Goal: Communication & Community: Participate in discussion

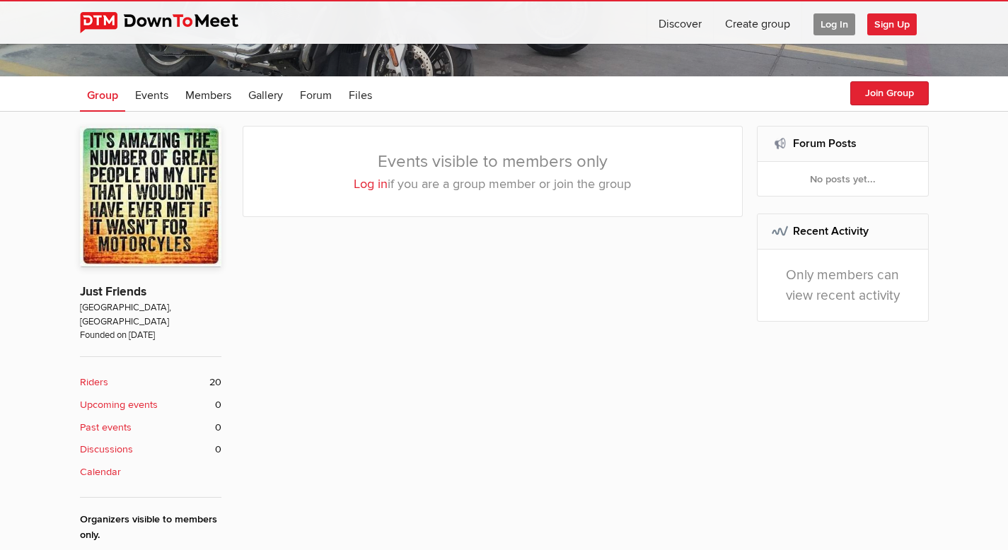
scroll to position [107, 0]
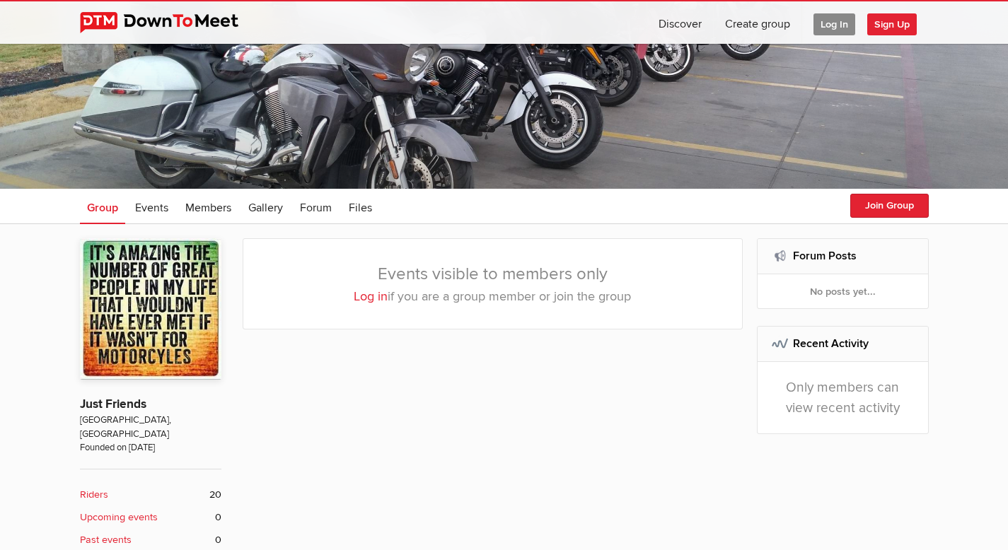
click at [817, 18] on span "Log In" at bounding box center [834, 24] width 42 height 22
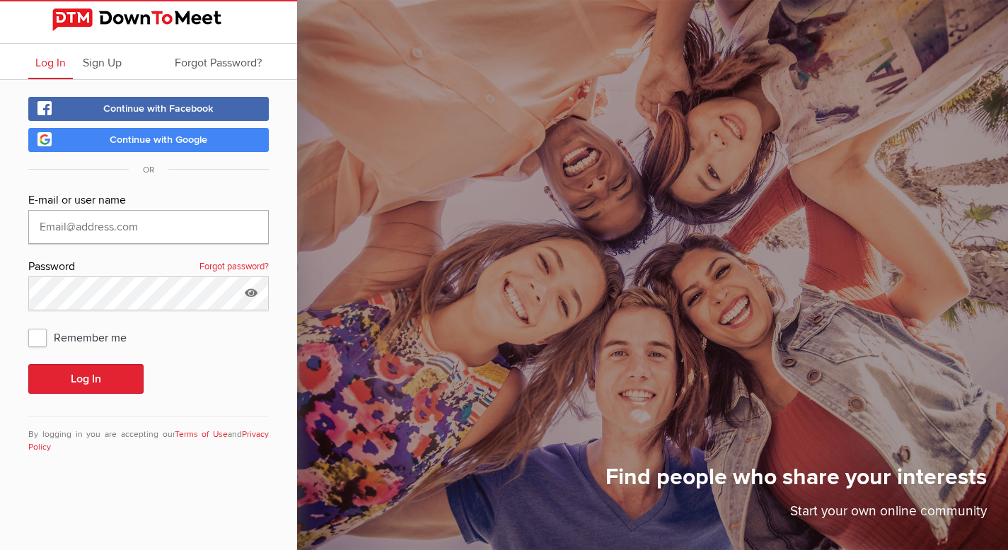
type input "[EMAIL_ADDRESS][DOMAIN_NAME]"
click at [38, 342] on span "Remember me" at bounding box center [84, 337] width 112 height 25
click at [28, 325] on input "Remember me" at bounding box center [28, 324] width 1 height 1
checkbox input "true"
click at [58, 371] on button "Log In" at bounding box center [85, 379] width 115 height 30
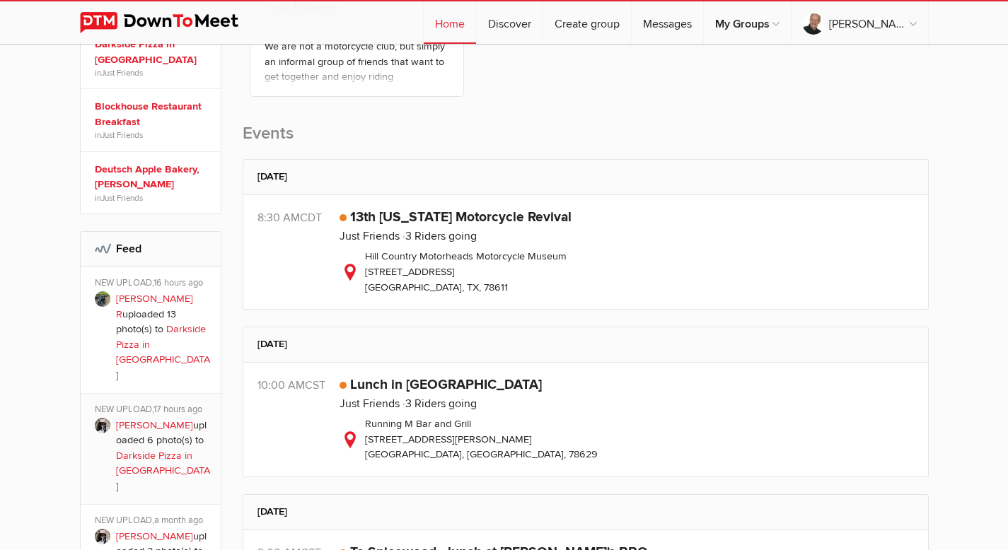
scroll to position [385, 0]
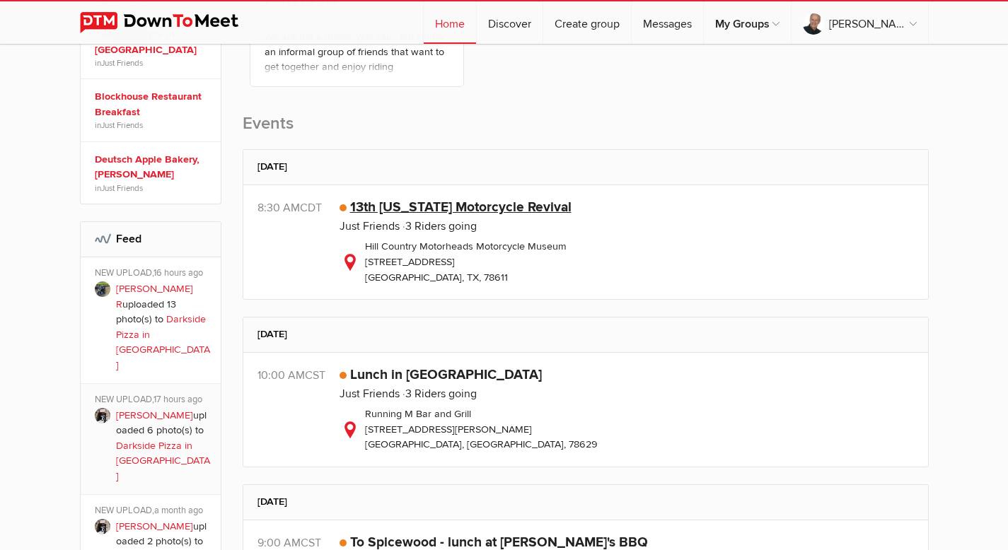
click at [517, 211] on link "13th [US_STATE] Motorcycle Revival" at bounding box center [460, 207] width 221 height 17
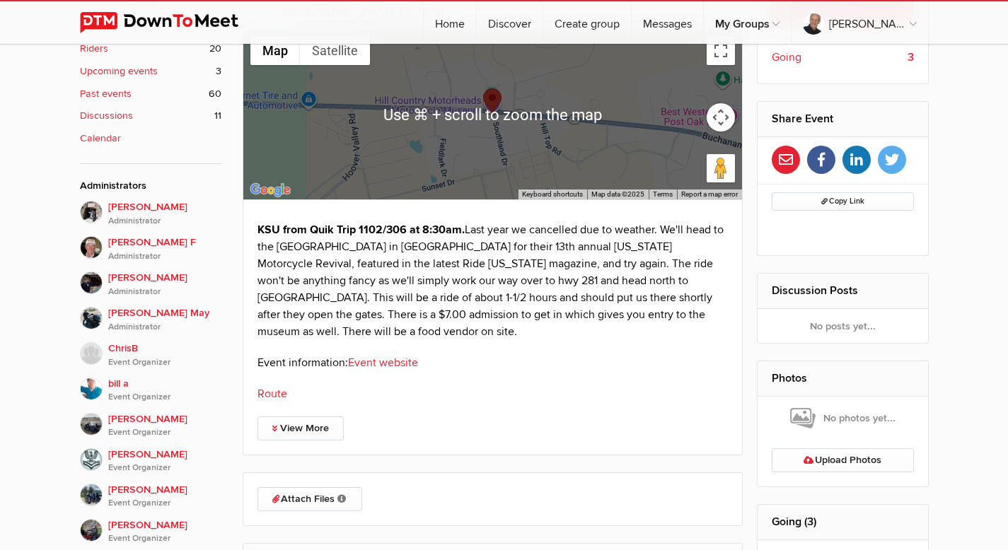
scroll to position [569, 0]
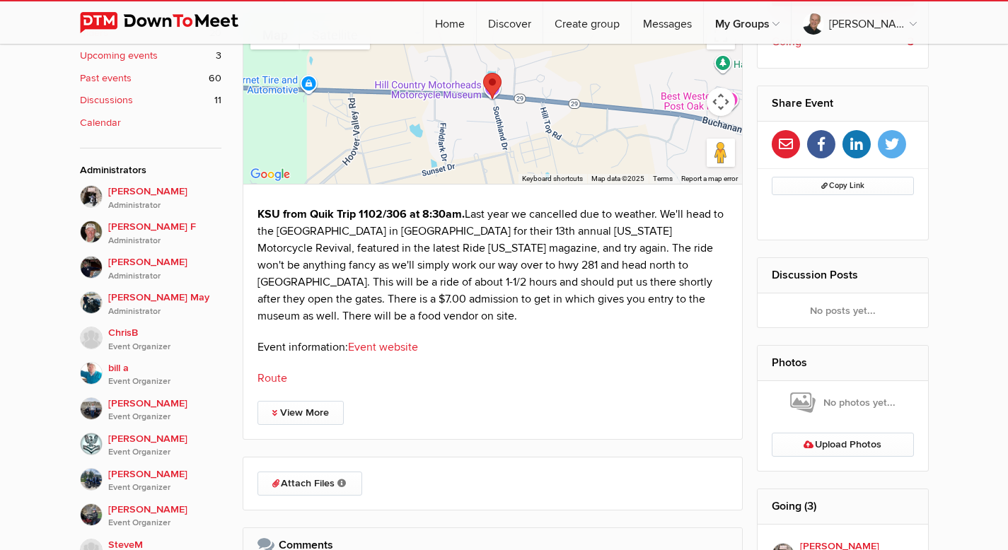
click at [271, 378] on link "Route" at bounding box center [272, 378] width 30 height 14
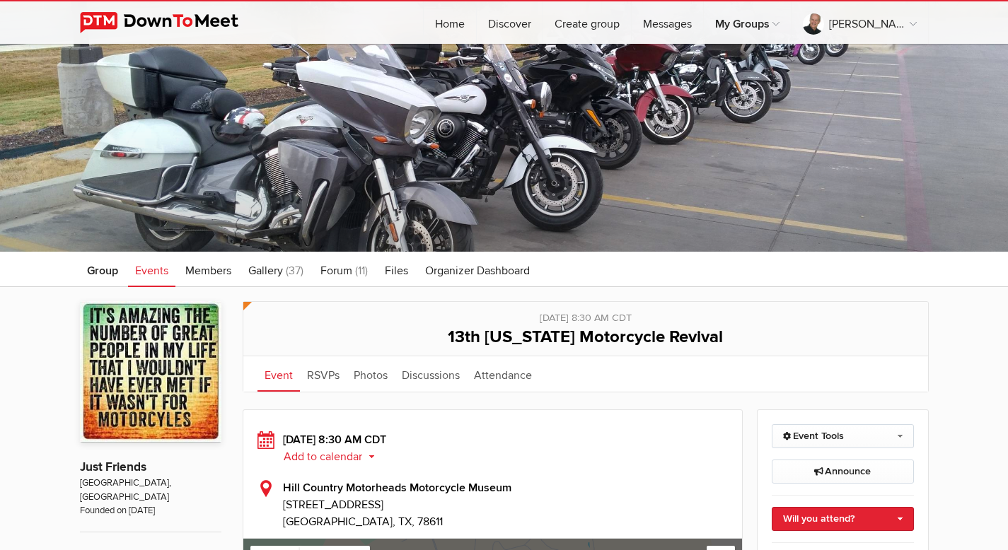
scroll to position [0, 0]
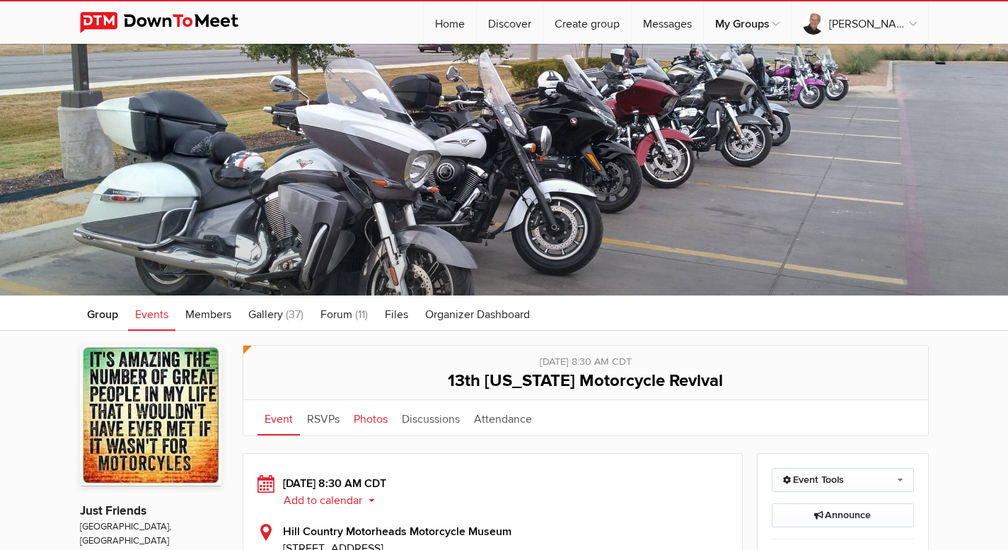
click at [367, 416] on link "Photos" at bounding box center [370, 417] width 48 height 35
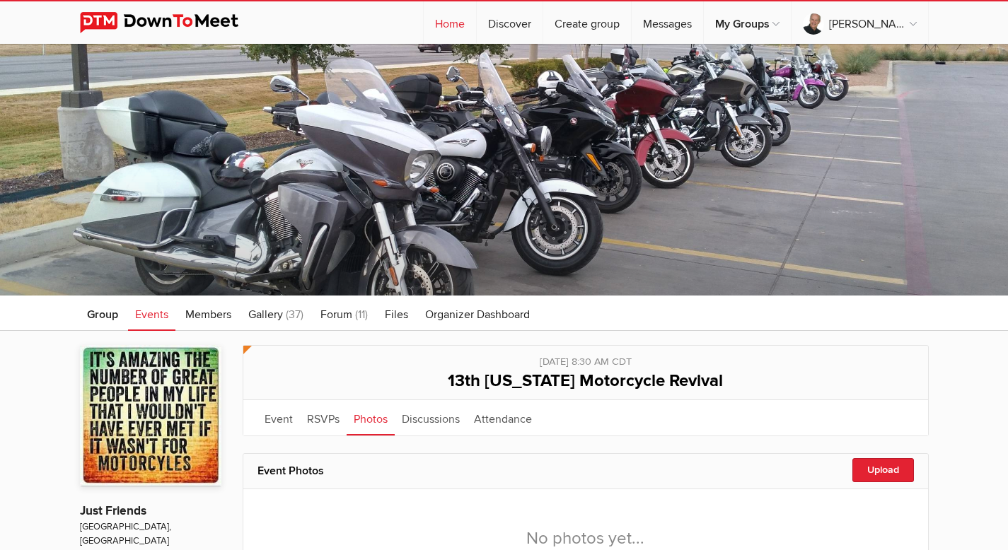
click at [458, 21] on link "Home" at bounding box center [450, 22] width 52 height 42
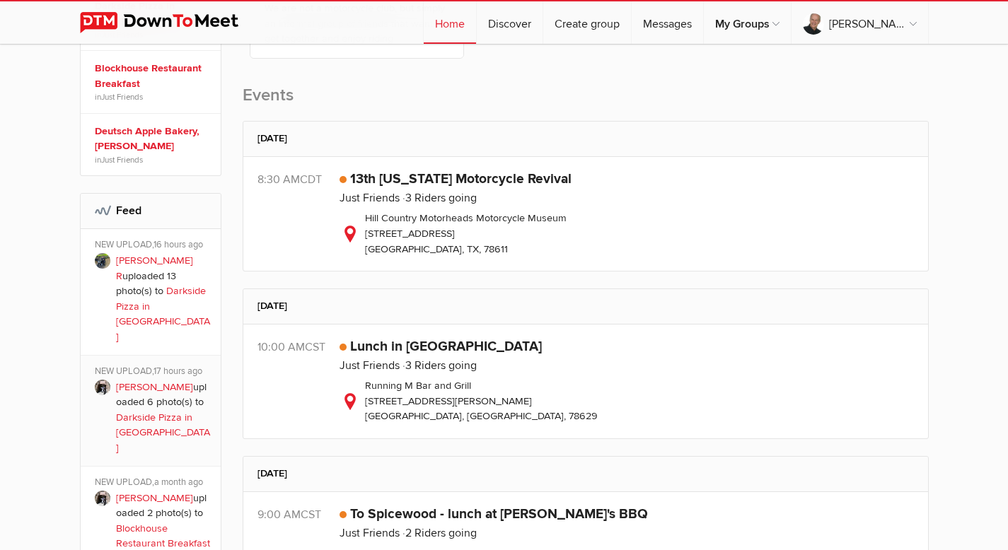
scroll to position [484, 0]
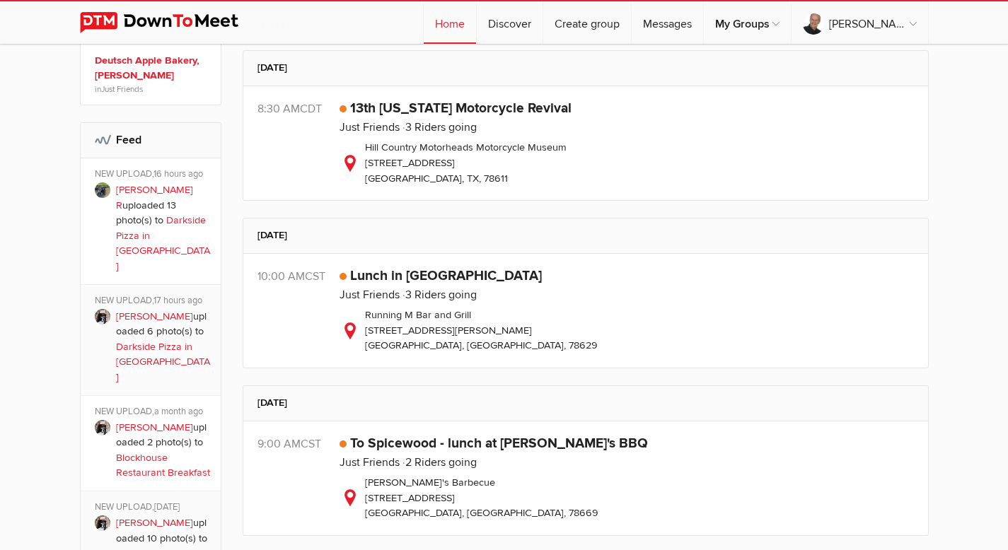
click at [152, 214] on link "Darkside Pizza in [GEOGRAPHIC_DATA]" at bounding box center [163, 243] width 94 height 58
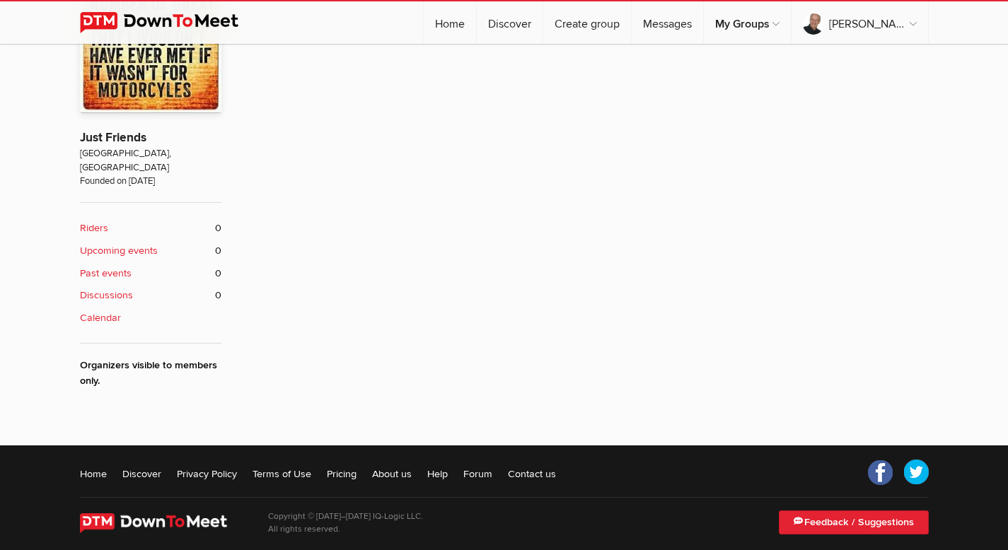
scroll to position [484, 0]
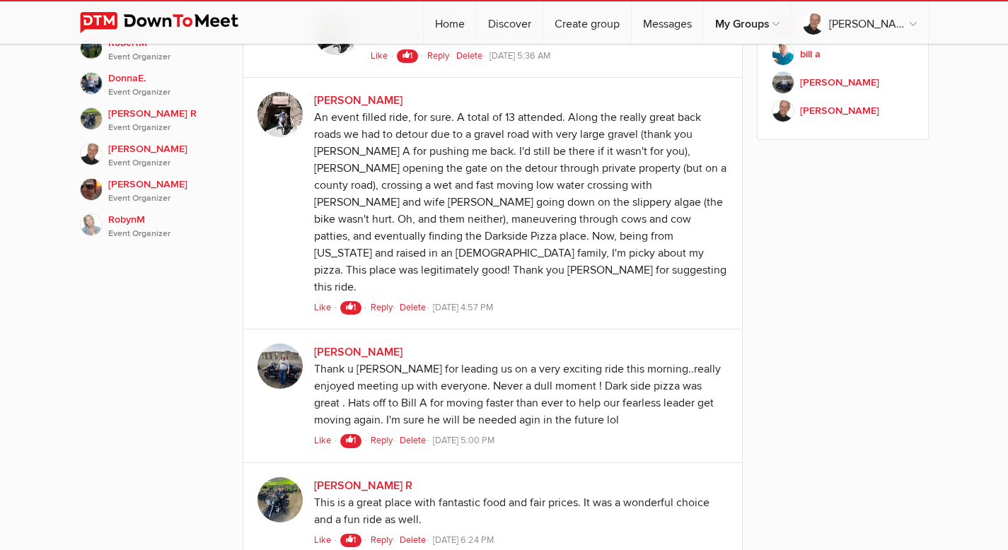
scroll to position [1177, 0]
click at [319, 301] on span "Like" at bounding box center [322, 306] width 17 height 11
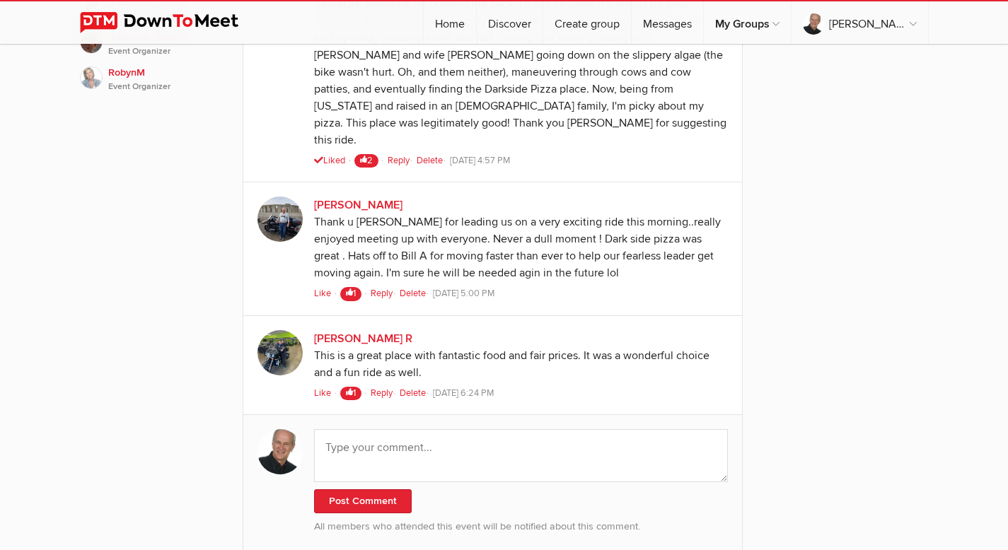
scroll to position [1336, 0]
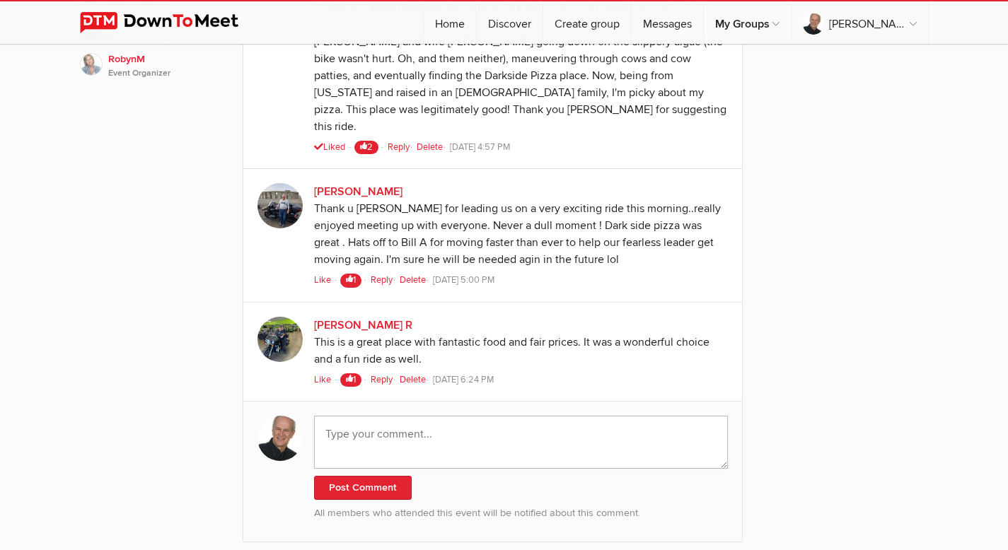
click at [339, 416] on textarea at bounding box center [521, 442] width 414 height 53
click at [516, 416] on textarea "Loved thge back roads and the comppanionship." at bounding box center [521, 442] width 414 height 53
click at [568, 416] on textarea "Loved thge back roads and the companionship." at bounding box center [521, 442] width 414 height 53
click at [375, 416] on textarea "Loved thge back roads and the companionship. Great route [PERSON_NAME]." at bounding box center [521, 442] width 414 height 53
click at [645, 416] on textarea "Loved the back roads and the companionship. Great route [PERSON_NAME]." at bounding box center [521, 442] width 414 height 53
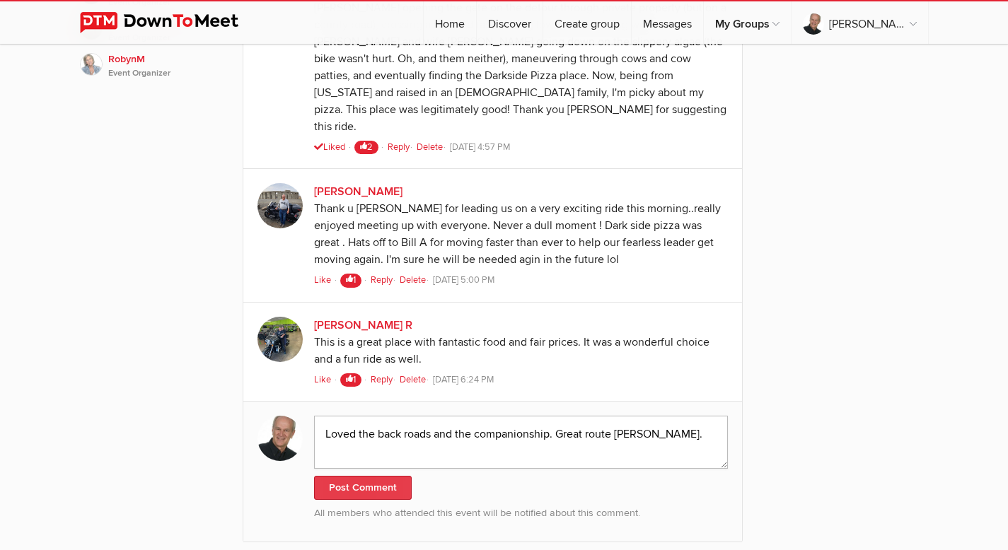
type textarea "Loved the back roads and the companionship. Great route [PERSON_NAME]."
click at [359, 476] on button "Post Comment" at bounding box center [363, 488] width 98 height 24
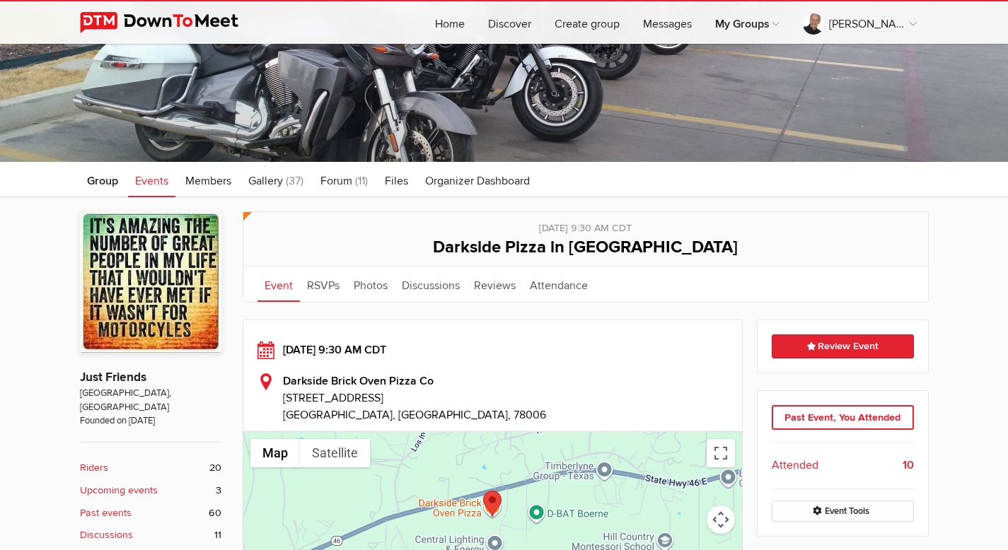
scroll to position [129, 0]
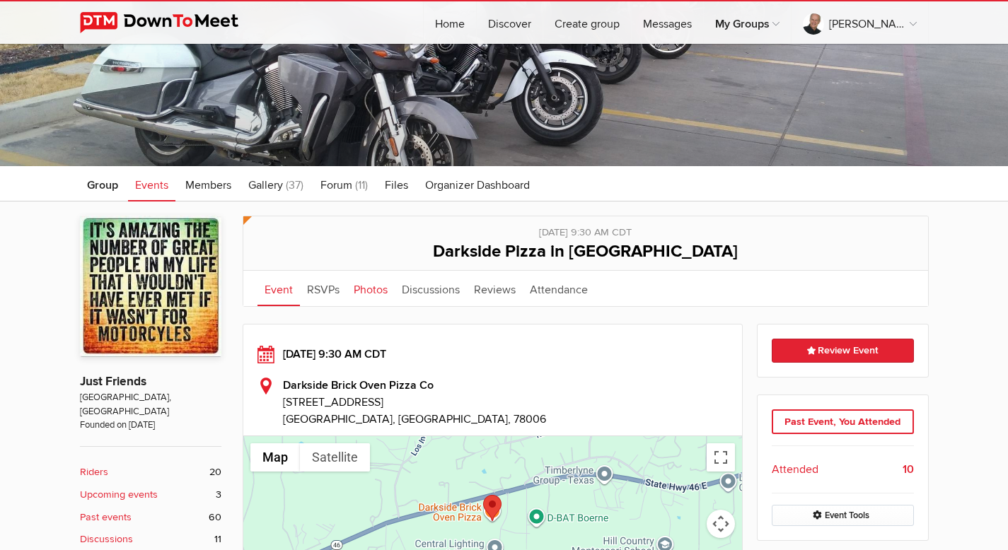
click at [361, 289] on link "Photos" at bounding box center [370, 288] width 48 height 35
